Goal: Navigation & Orientation: Go to known website

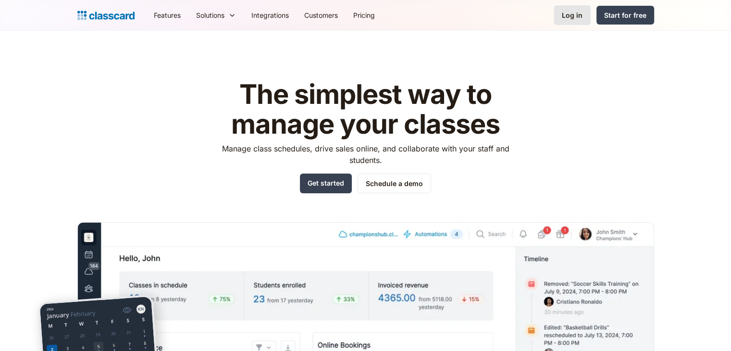
click at [567, 15] on div "Log in" at bounding box center [572, 15] width 21 height 10
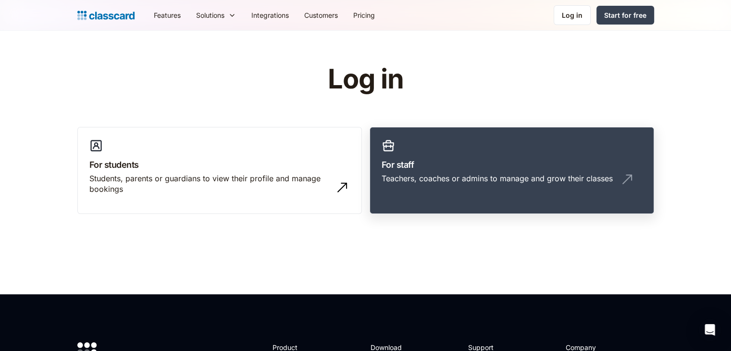
click at [465, 148] on link "For staff Teachers, coaches or admins to manage and grow their classes" at bounding box center [512, 171] width 285 height 88
